Goal: Task Accomplishment & Management: Use online tool/utility

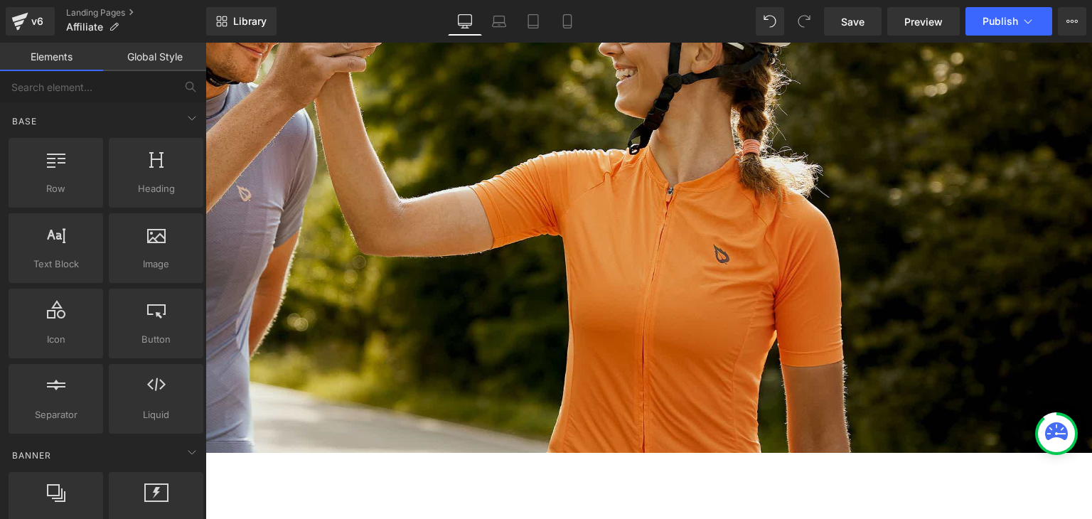
click at [146, 59] on link "Global Style" at bounding box center [154, 57] width 103 height 28
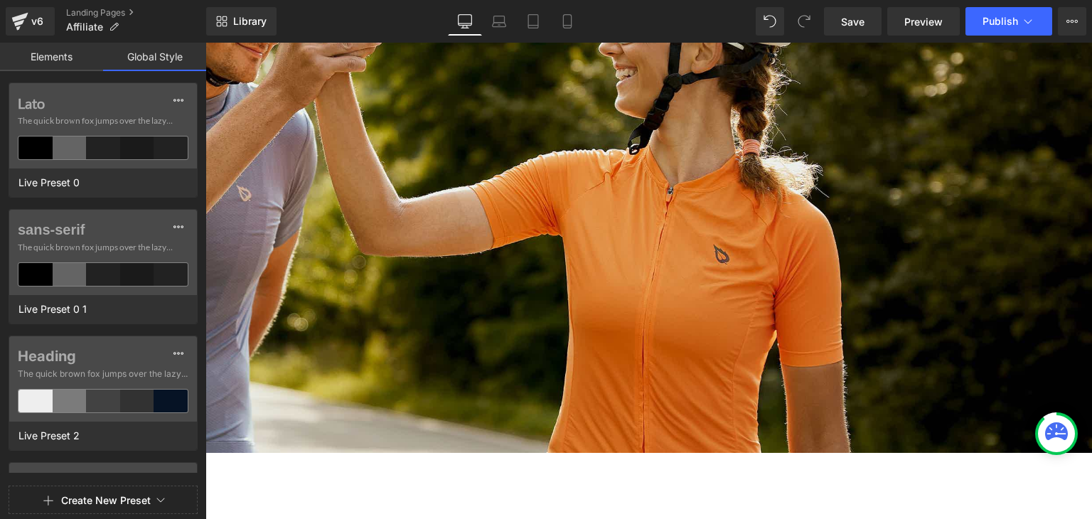
click at [118, 58] on link "Global Style" at bounding box center [154, 57] width 103 height 28
drag, startPoint x: 30, startPoint y: 46, endPoint x: 346, endPoint y: 131, distance: 326.8
click at [30, 46] on link "Elements" at bounding box center [51, 57] width 103 height 28
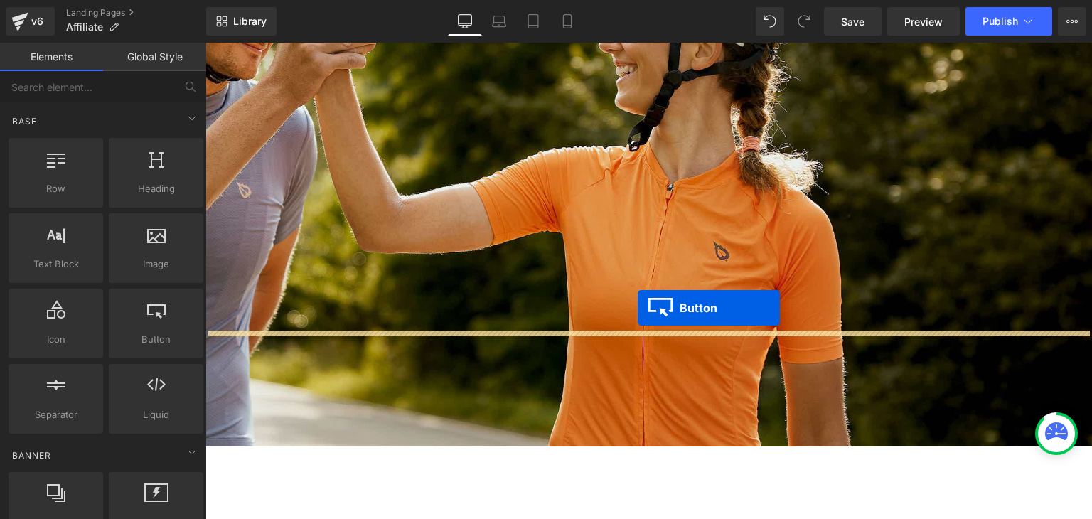
drag, startPoint x: 631, startPoint y: 299, endPoint x: 638, endPoint y: 308, distance: 11.1
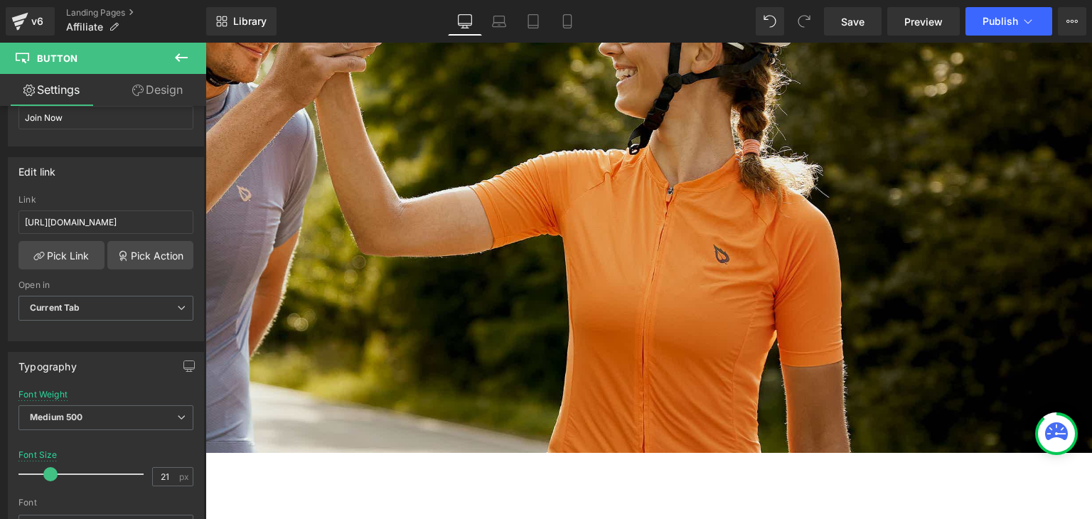
scroll to position [51, 0]
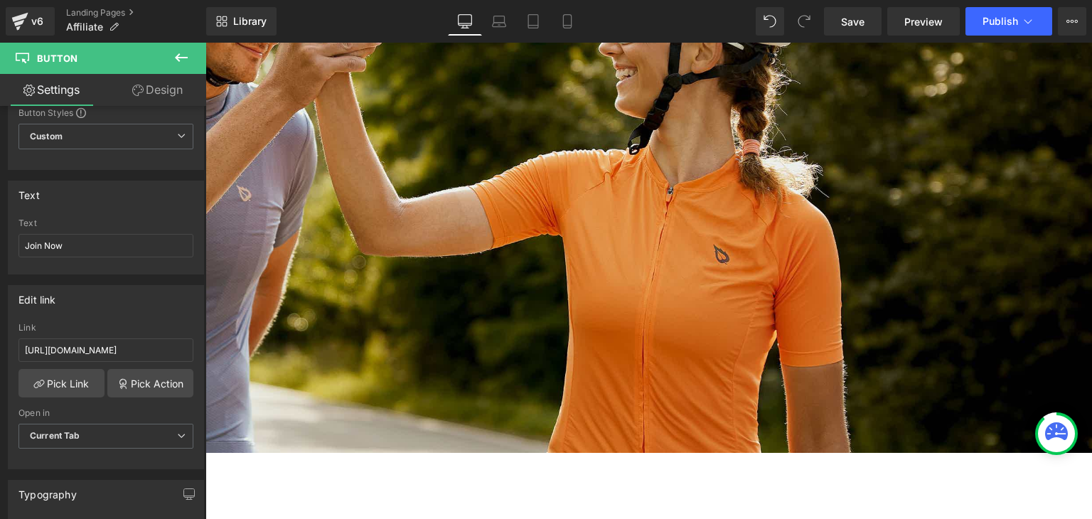
click at [185, 53] on icon at bounding box center [181, 57] width 17 height 17
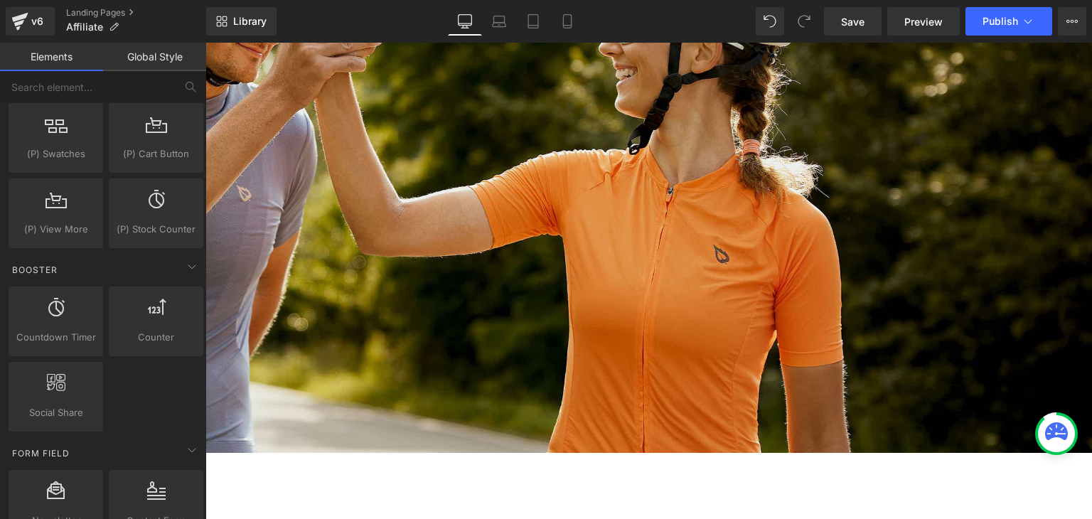
scroll to position [1920, 0]
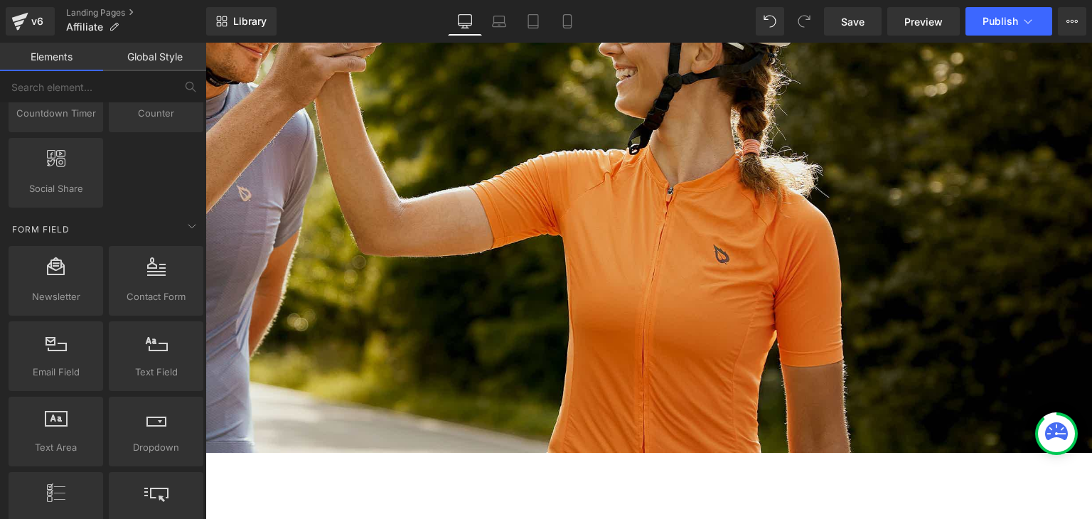
click at [451, 318] on div "Join Now" at bounding box center [428, 299] width 1330 height 38
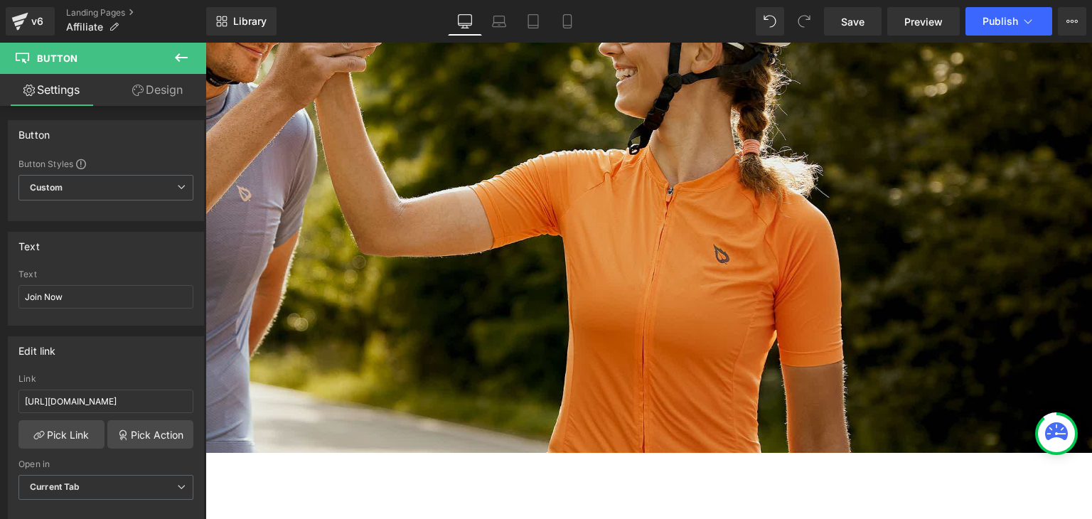
click at [451, 318] on div "Join Now" at bounding box center [428, 299] width 1330 height 38
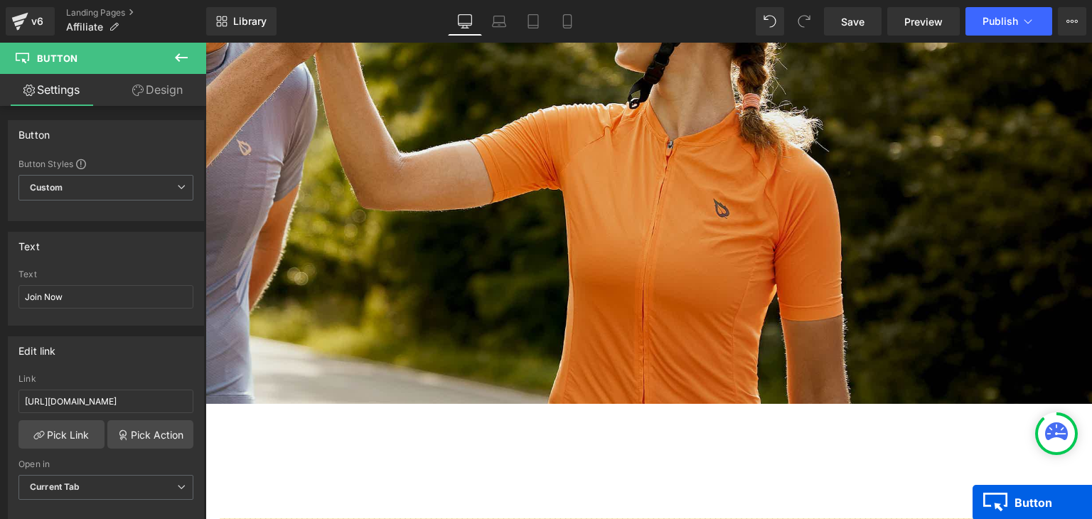
scroll to position [242, 0]
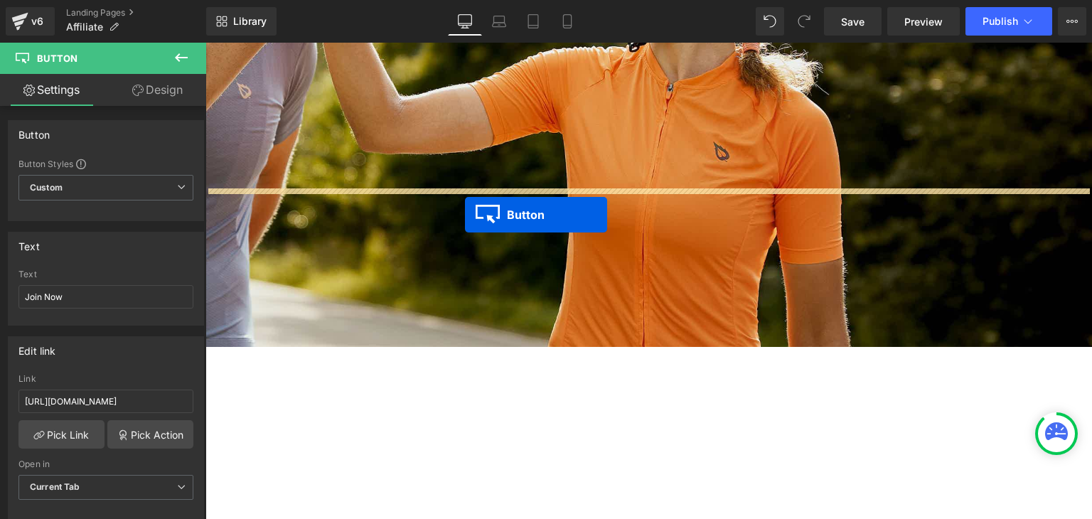
drag, startPoint x: 623, startPoint y: 311, endPoint x: 468, endPoint y: 209, distance: 185.9
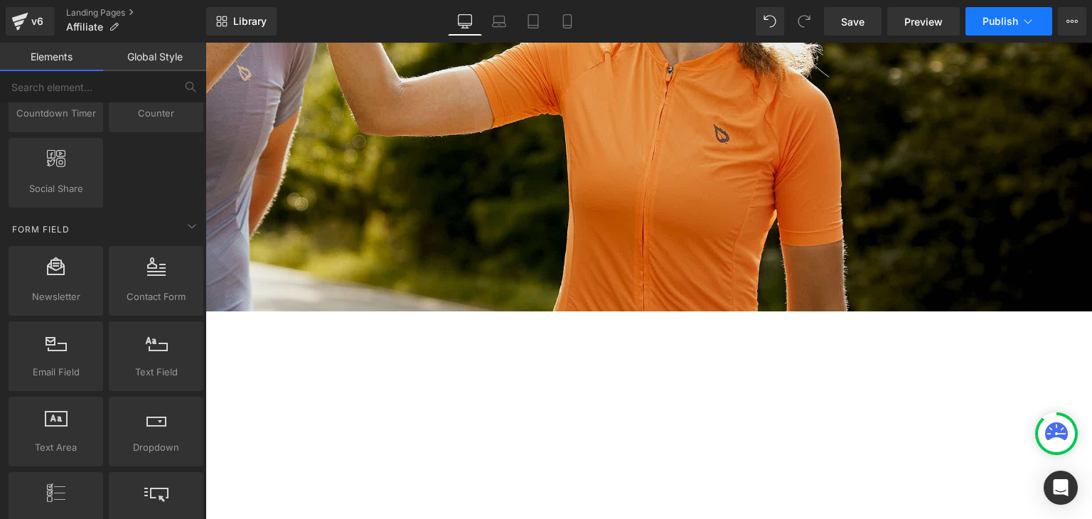
click at [1017, 21] on span "Publish" at bounding box center [1001, 21] width 36 height 11
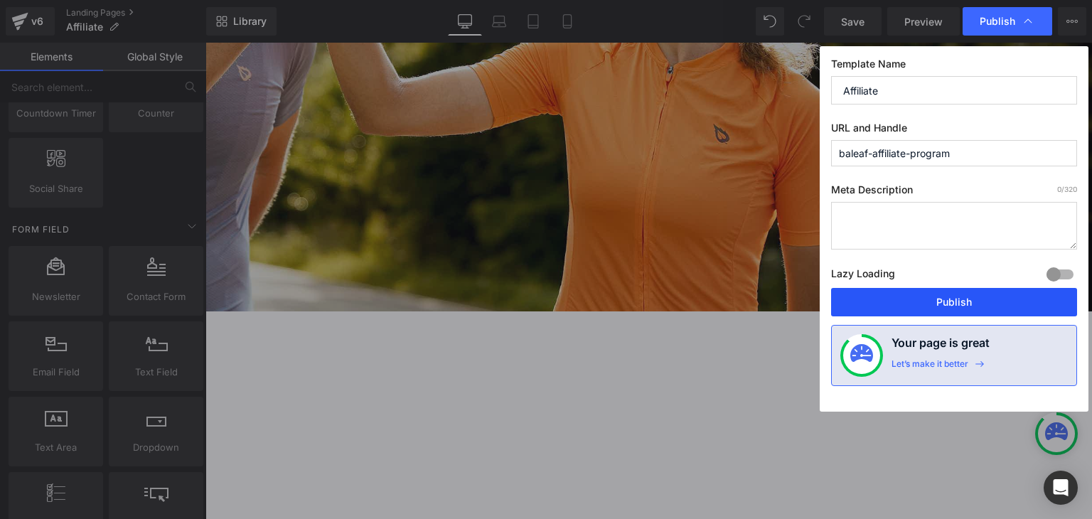
click at [952, 310] on button "Publish" at bounding box center [954, 302] width 246 height 28
